Goal: Complete application form

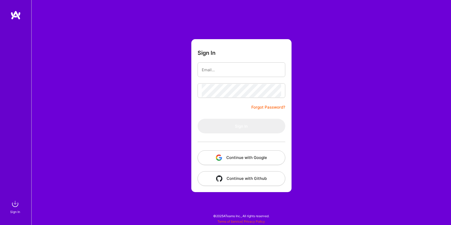
click at [251, 156] on button "Continue with Google" at bounding box center [242, 157] width 88 height 15
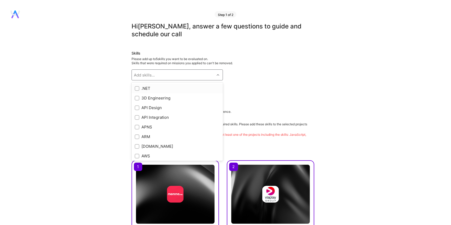
click at [203, 72] on div "Add skills..." at bounding box center [173, 75] width 83 height 10
click at [180, 93] on div "AWS" at bounding box center [177, 90] width 91 height 10
checkbox input "true"
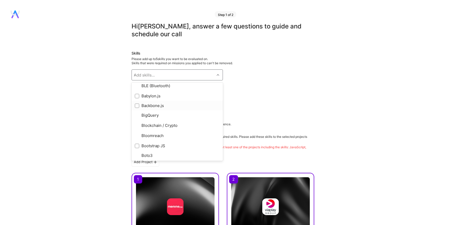
scroll to position [198, 0]
type input "sn"
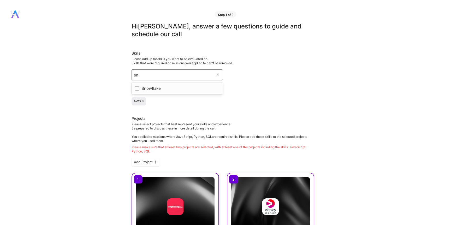
click at [189, 91] on div "Snowflake" at bounding box center [177, 89] width 91 height 10
checkbox input "true"
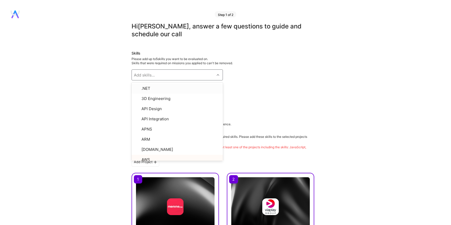
click at [284, 97] on div "Skills Please add up to 5 skills you want to be evaluated on. Skills that were …" at bounding box center [223, 78] width 183 height 55
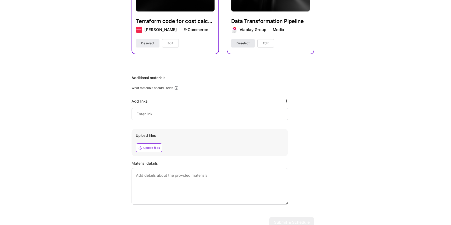
scroll to position [236, 0]
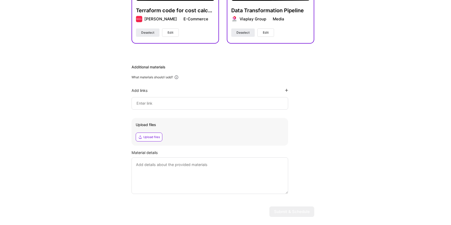
click at [206, 106] on input at bounding box center [210, 103] width 148 height 6
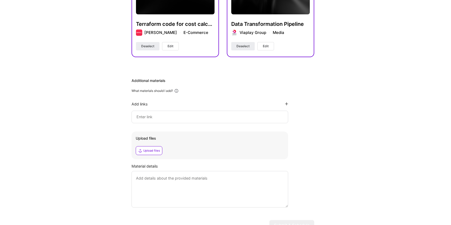
scroll to position [249, 0]
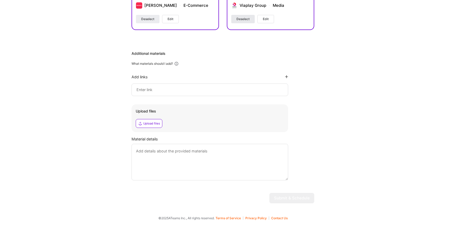
click at [248, 19] on span "Deselect" at bounding box center [243, 19] width 13 height 5
click at [246, 20] on button "Select" at bounding box center [241, 19] width 20 height 8
click at [246, 20] on span "Deselect" at bounding box center [243, 19] width 13 height 5
click at [246, 20] on button "Select" at bounding box center [241, 19] width 20 height 8
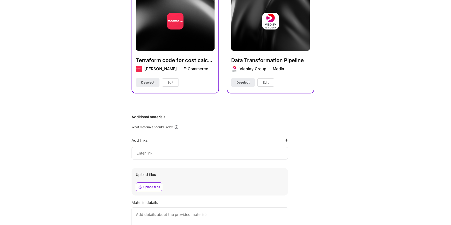
scroll to position [184, 0]
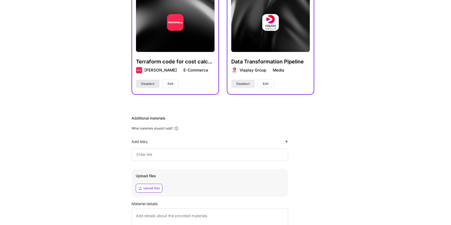
click at [147, 83] on span "Deselect" at bounding box center [147, 83] width 13 height 5
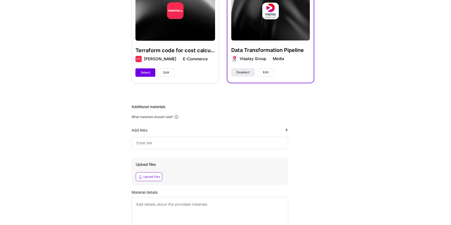
scroll to position [249, 0]
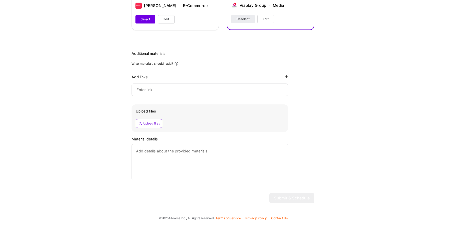
click at [204, 90] on input at bounding box center [210, 90] width 148 height 6
click at [228, 77] on div "Add links" at bounding box center [210, 76] width 157 height 5
click at [144, 158] on textarea at bounding box center [210, 162] width 157 height 37
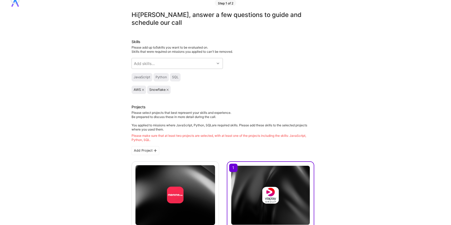
scroll to position [0, 0]
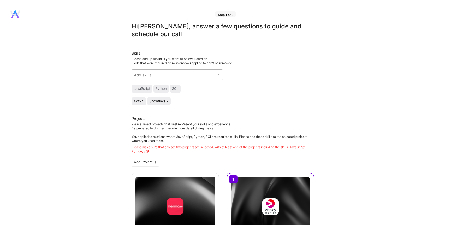
type textarea "jjjjj"
click at [214, 74] on div "Add skills..." at bounding box center [173, 75] width 83 height 10
type input "databr"
click at [187, 88] on div "Databricks" at bounding box center [177, 88] width 85 height 5
checkbox input "true"
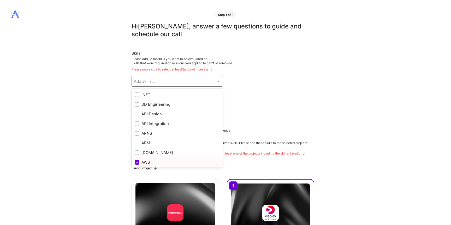
click at [154, 160] on div "AWS" at bounding box center [177, 162] width 85 height 5
click at [135, 162] on input "checkbox" at bounding box center [137, 162] width 5 height 5
click at [139, 163] on input "checkbox" at bounding box center [137, 162] width 5 height 5
click at [138, 162] on input "checkbox" at bounding box center [137, 162] width 5 height 5
checkbox input "true"
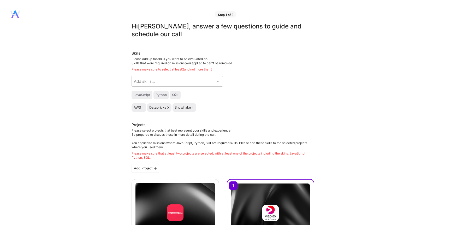
click at [277, 86] on div "Skills Please add up to 5 skills you want to be evaluated on. Skills that were …" at bounding box center [223, 81] width 183 height 61
click at [168, 107] on icon at bounding box center [168, 108] width 2 height 2
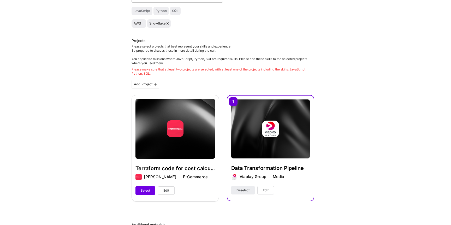
scroll to position [83, 0]
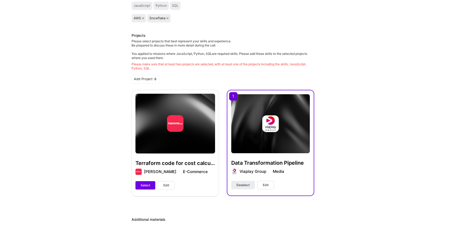
click at [263, 183] on span "Edit" at bounding box center [266, 185] width 6 height 5
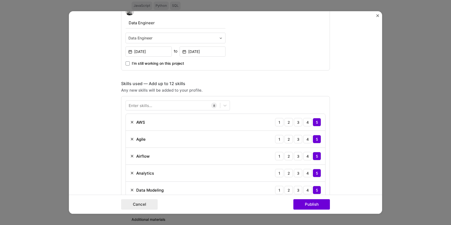
scroll to position [159, 0]
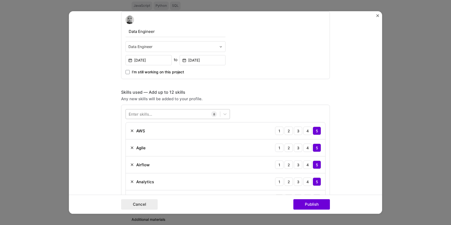
click at [186, 110] on div at bounding box center [173, 114] width 94 height 9
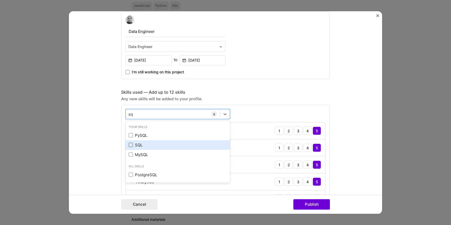
click at [132, 145] on span at bounding box center [131, 145] width 4 height 4
click at [0, 0] on input "checkbox" at bounding box center [0, 0] width 0 height 0
click at [164, 115] on div "sq sq" at bounding box center [173, 114] width 94 height 9
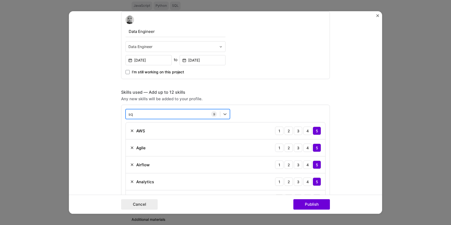
click at [164, 115] on div "sq sq" at bounding box center [173, 114] width 94 height 9
type input "s"
type input "p"
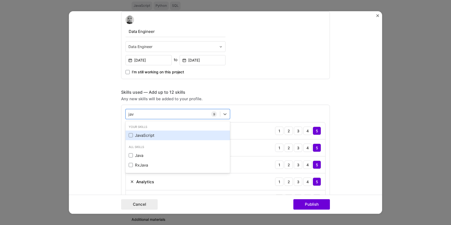
click at [138, 135] on div "JavaScript" at bounding box center [178, 135] width 98 height 5
type input "jav"
click at [235, 98] on div "Any new skills will be added to your profile." at bounding box center [225, 98] width 209 height 5
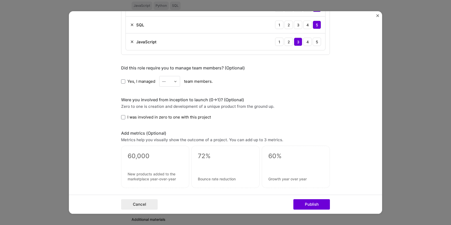
scroll to position [413, 0]
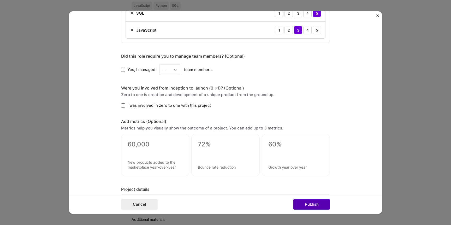
click at [319, 206] on button "Publish" at bounding box center [312, 204] width 37 height 10
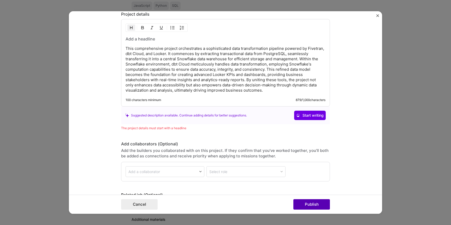
scroll to position [588, 0]
click at [320, 118] on button "Start writing" at bounding box center [310, 114] width 32 height 9
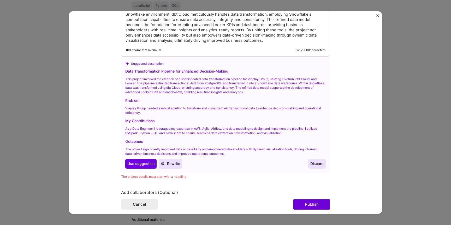
scroll to position [637, 0]
click at [144, 164] on span "Use suggestion" at bounding box center [140, 164] width 27 height 5
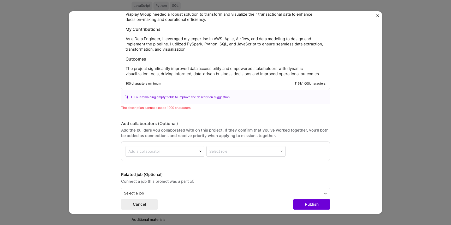
scroll to position [663, 0]
click at [323, 208] on button "Publish" at bounding box center [312, 204] width 37 height 10
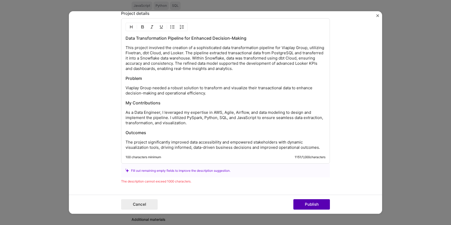
scroll to position [588, 0]
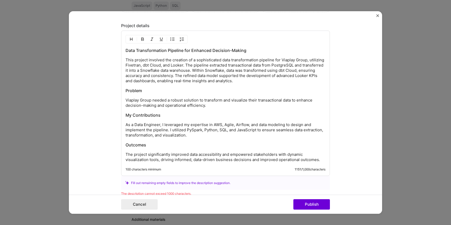
click at [213, 114] on h3 "My Contributions" at bounding box center [226, 115] width 200 height 6
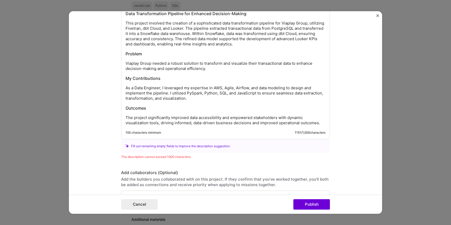
scroll to position [613, 0]
click at [185, 121] on p "The project significantly improved data accessibility and empowered stakeholder…" at bounding box center [226, 120] width 200 height 10
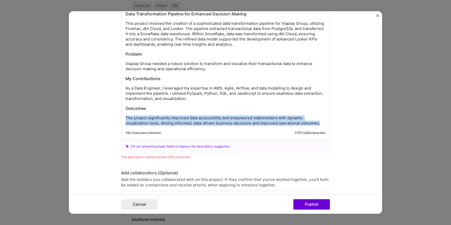
drag, startPoint x: 185, startPoint y: 121, endPoint x: 172, endPoint y: 104, distance: 21.3
click at [172, 104] on div "Data Transformation Pipeline for Enhanced Decision-Making This project involved…" at bounding box center [226, 68] width 200 height 115
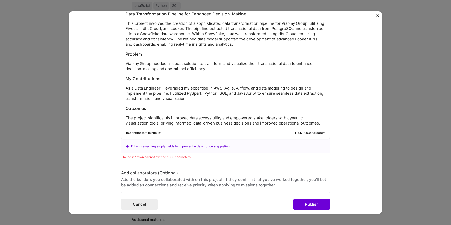
click at [138, 108] on h3 "Outcomes" at bounding box center [226, 109] width 200 height 6
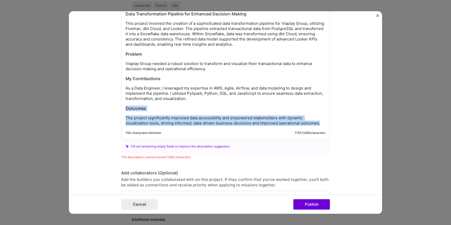
drag, startPoint x: 138, startPoint y: 108, endPoint x: 180, endPoint y: 143, distance: 55.5
click at [180, 143] on div "Project details Data Transformation Pipeline for Enhanced Decision-Making This …" at bounding box center [225, 72] width 209 height 173
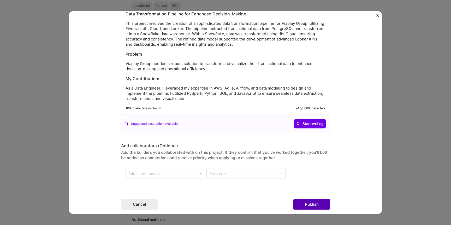
click at [306, 206] on button "Publish" at bounding box center [312, 204] width 37 height 10
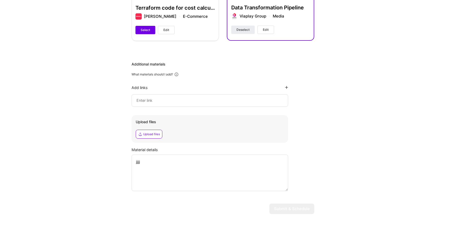
scroll to position [249, 0]
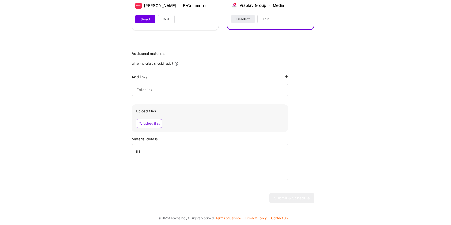
click at [215, 150] on textarea "jjjjj" at bounding box center [210, 162] width 157 height 37
type textarea "j"
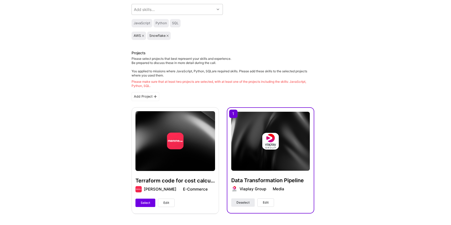
scroll to position [65, 0]
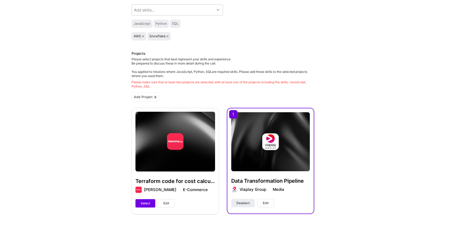
click at [267, 202] on span "Edit" at bounding box center [266, 203] width 6 height 5
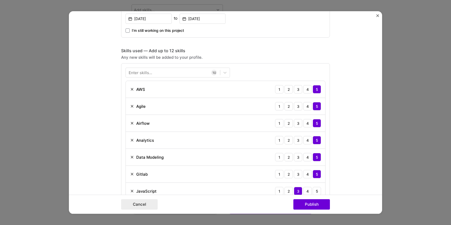
scroll to position [223, 0]
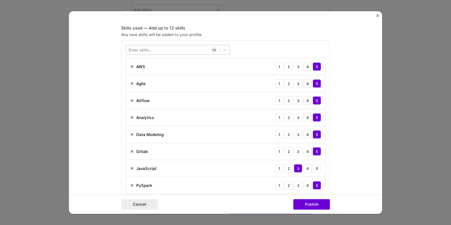
click at [203, 50] on div at bounding box center [173, 50] width 94 height 9
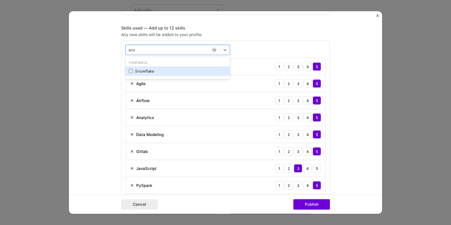
click at [154, 72] on div "Snowflake" at bounding box center [178, 70] width 98 height 5
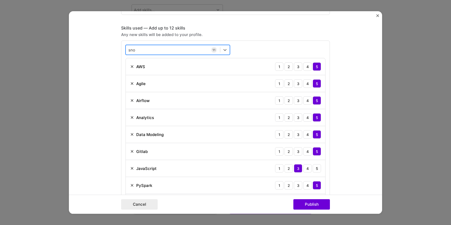
click at [169, 48] on div "sno sno" at bounding box center [173, 50] width 94 height 9
type input "s"
type input "a"
type input "j"
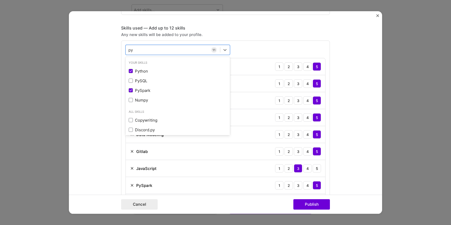
type input "p"
type input "sql"
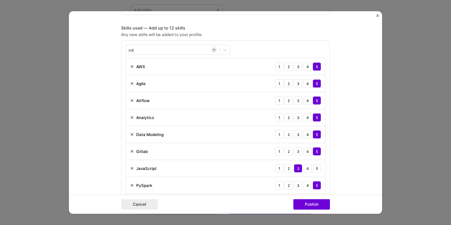
click at [238, 39] on div "Skills used — Add up to 12 skills Any new skills will be added to your profile.…" at bounding box center [225, 137] width 209 height 224
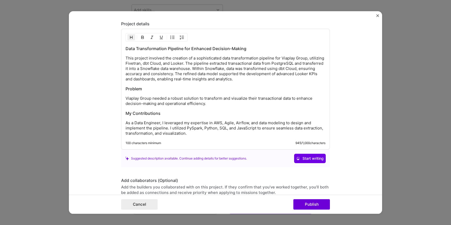
scroll to position [598, 0]
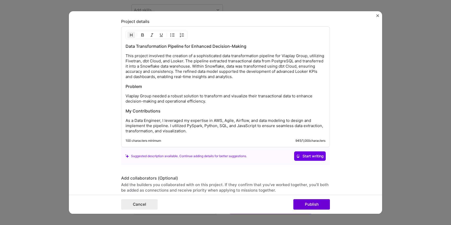
click at [188, 95] on p "Viaplay Group needed a robust solution to transform and visualize their transac…" at bounding box center [226, 98] width 200 height 10
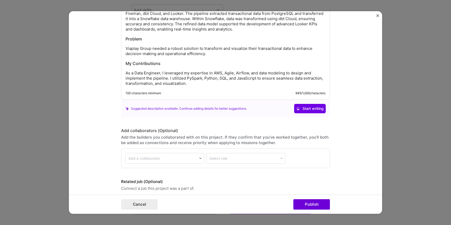
scroll to position [665, 0]
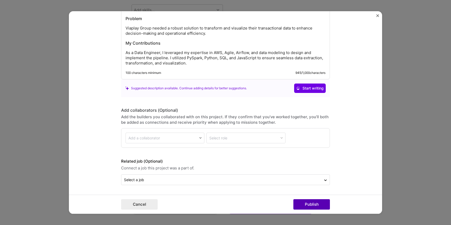
click at [303, 205] on button "Publish" at bounding box center [312, 204] width 37 height 10
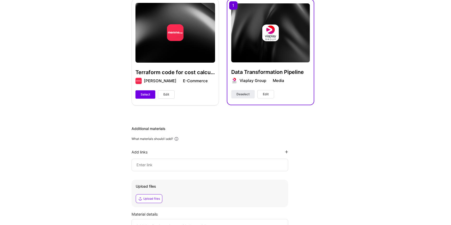
scroll to position [144, 0]
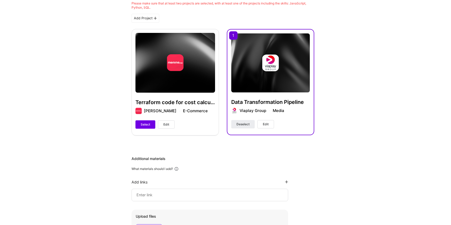
click at [174, 191] on div at bounding box center [210, 195] width 157 height 13
click at [285, 183] on icon at bounding box center [286, 181] width 3 height 3
click at [287, 182] on icon at bounding box center [286, 181] width 3 height 3
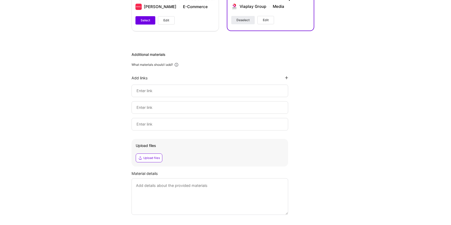
scroll to position [270, 0]
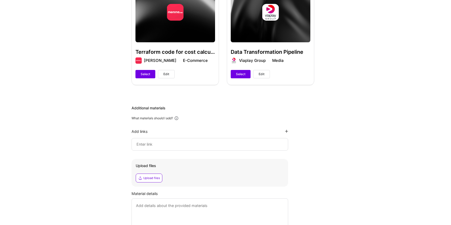
scroll to position [184, 0]
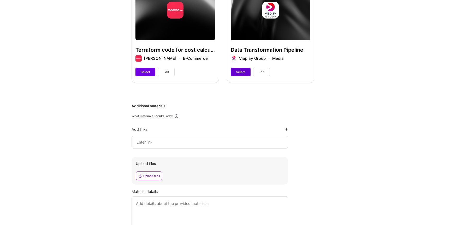
click at [241, 74] on span "Select" at bounding box center [240, 72] width 9 height 5
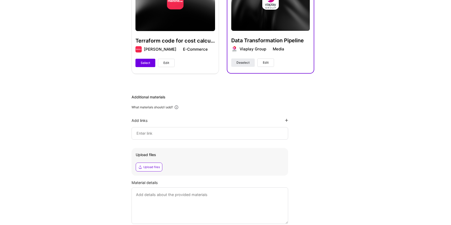
scroll to position [237, 0]
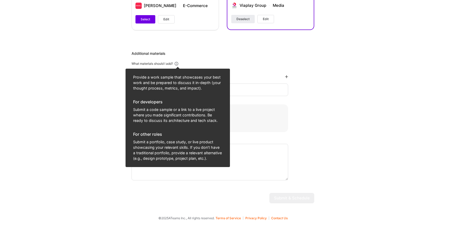
click at [178, 62] on icon at bounding box center [176, 63] width 5 height 5
